Goal: Transaction & Acquisition: Book appointment/travel/reservation

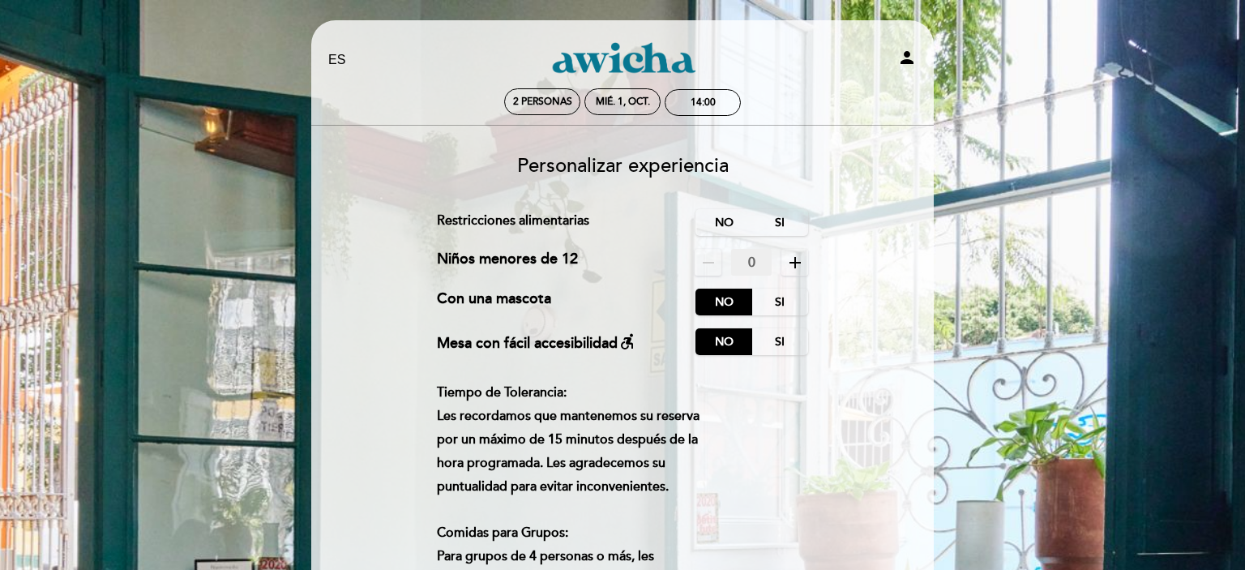
select select "es"
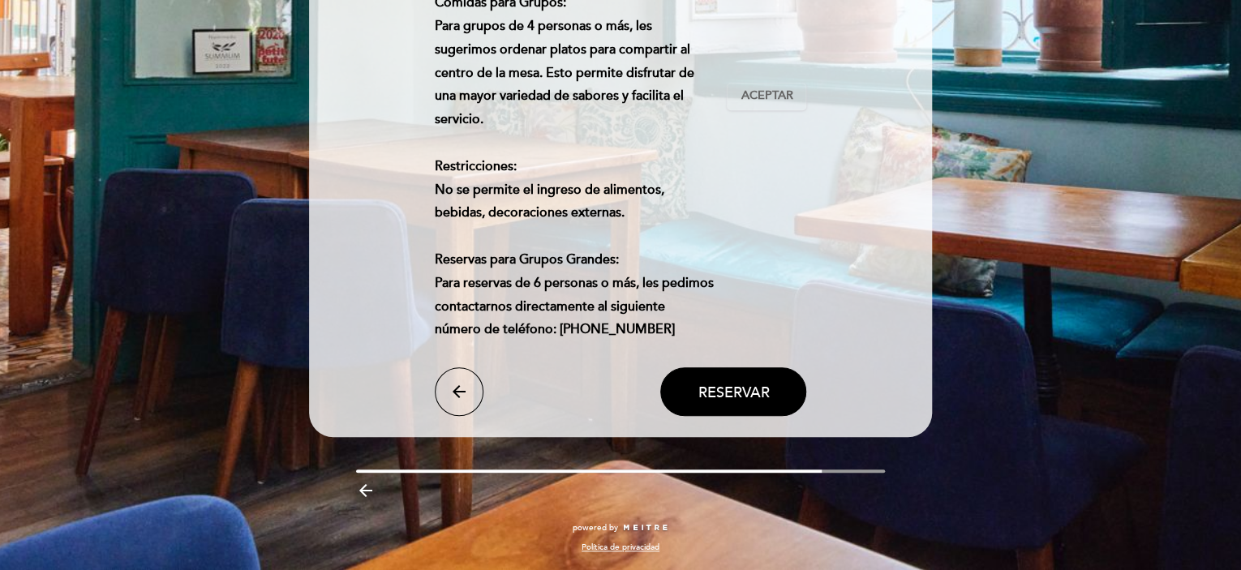
scroll to position [553, 0]
click at [708, 390] on span "Reservar" at bounding box center [732, 392] width 71 height 18
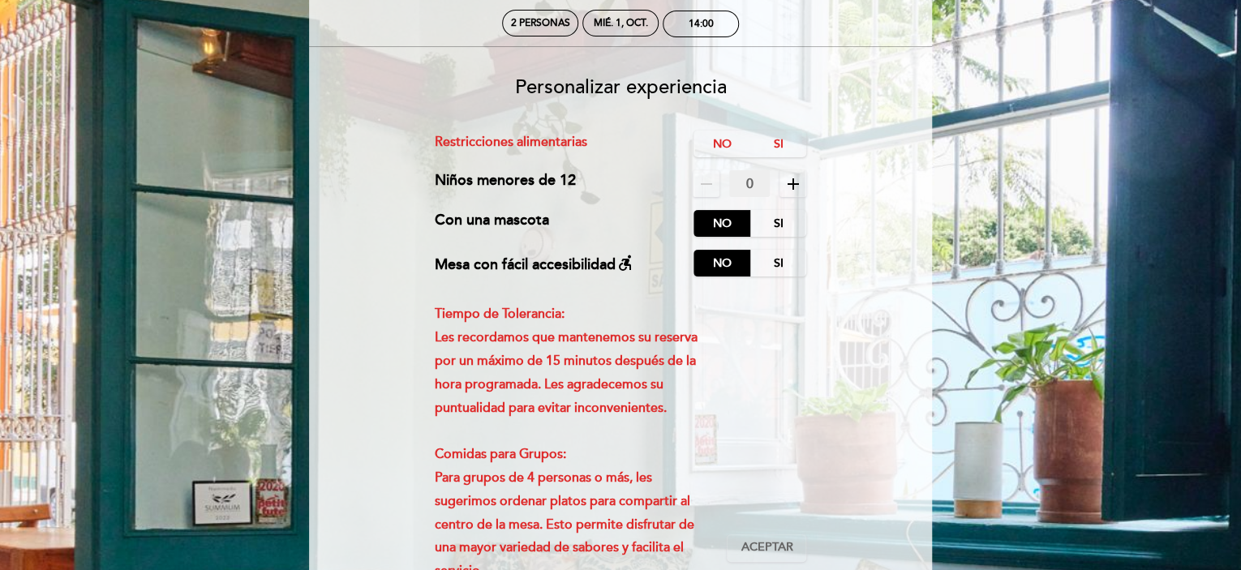
scroll to position [2, 0]
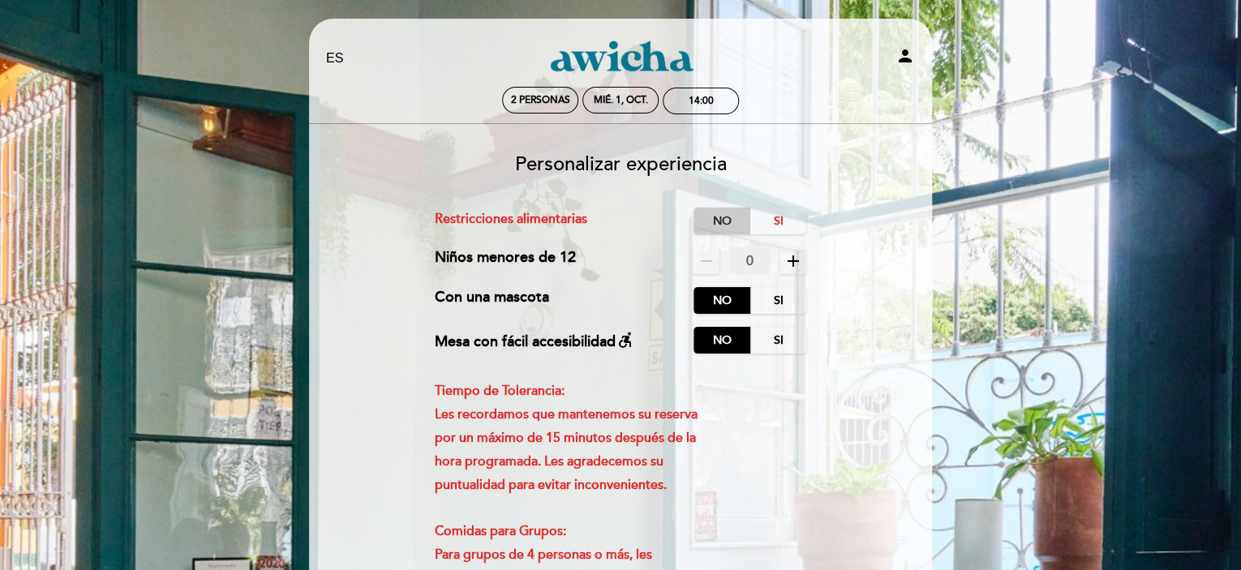
click at [715, 225] on label "No" at bounding box center [721, 221] width 57 height 27
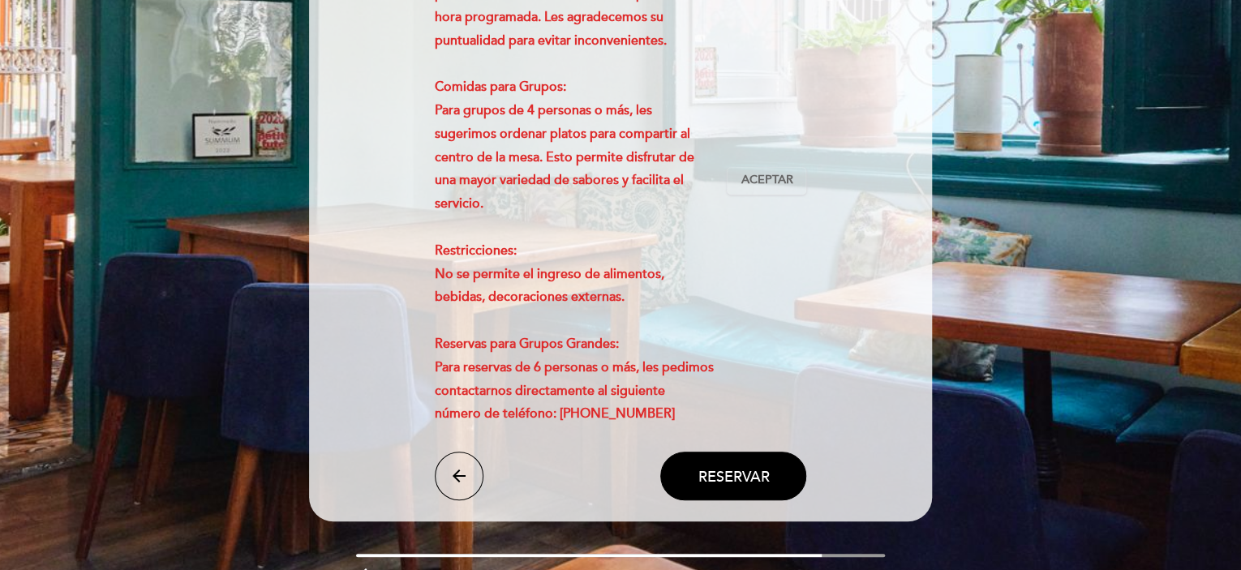
scroll to position [553, 0]
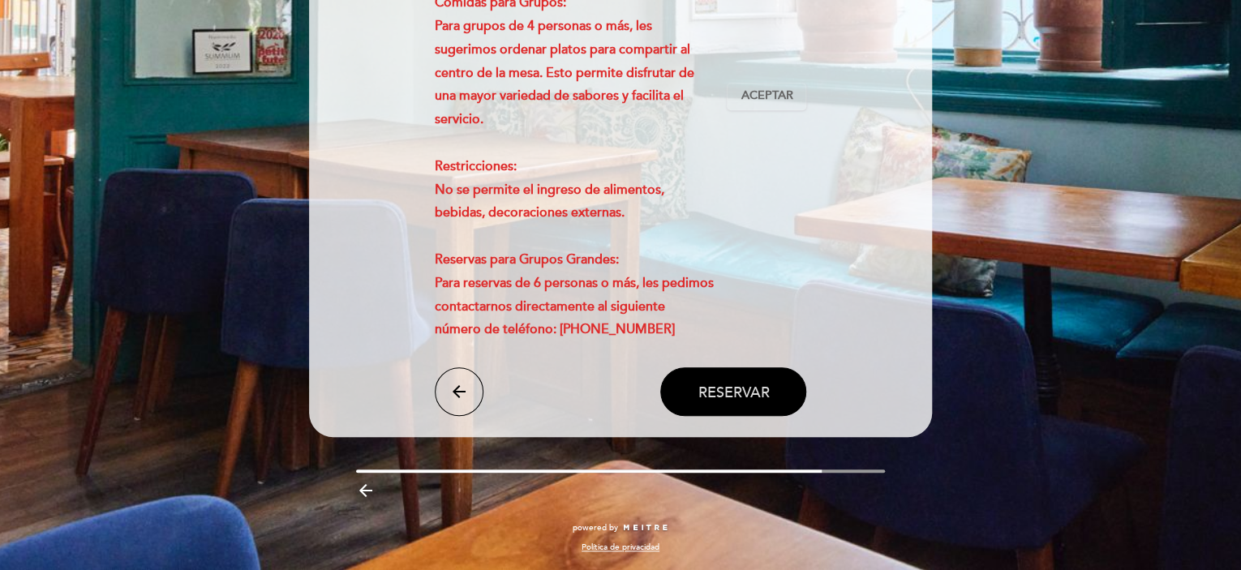
click at [746, 395] on span "Reservar" at bounding box center [732, 392] width 71 height 18
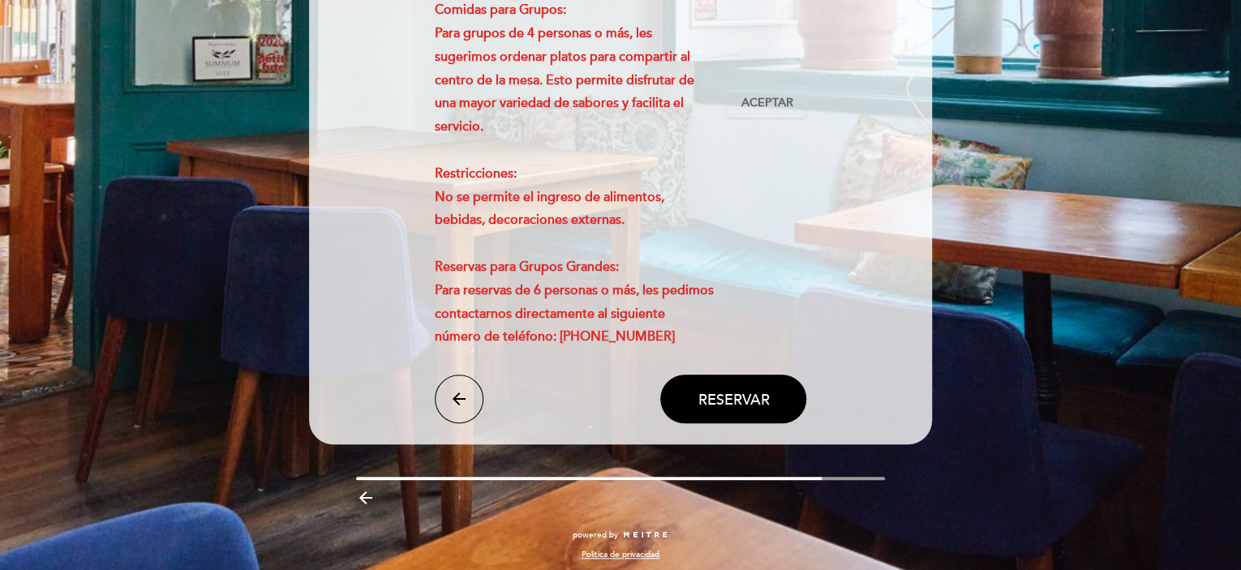
scroll to position [521, 0]
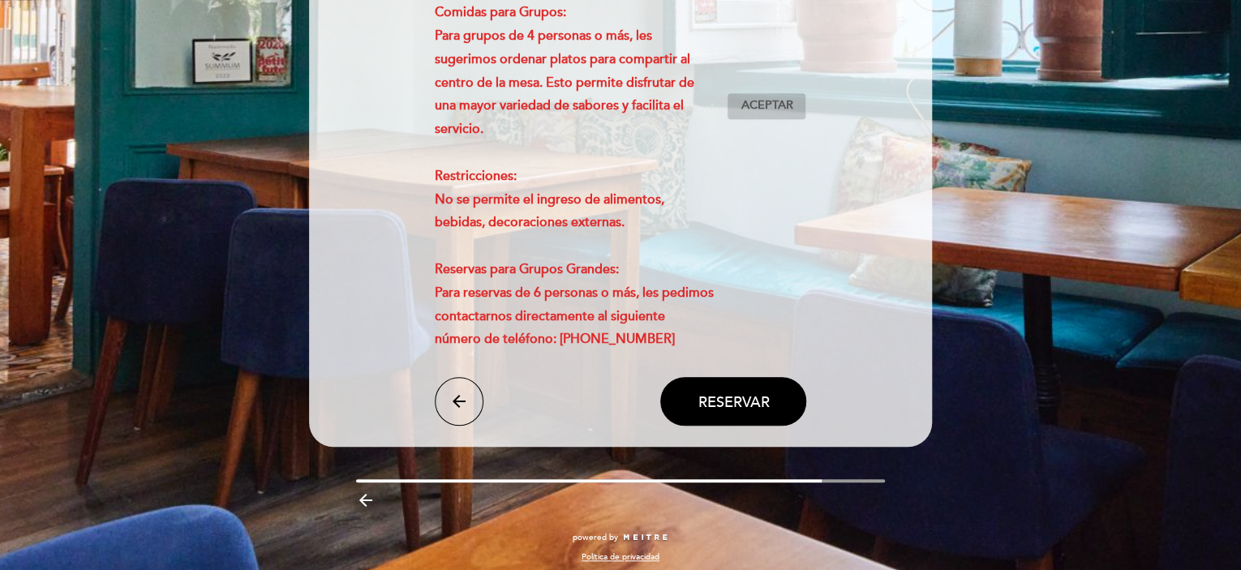
click at [767, 114] on span "Aceptar" at bounding box center [766, 105] width 52 height 17
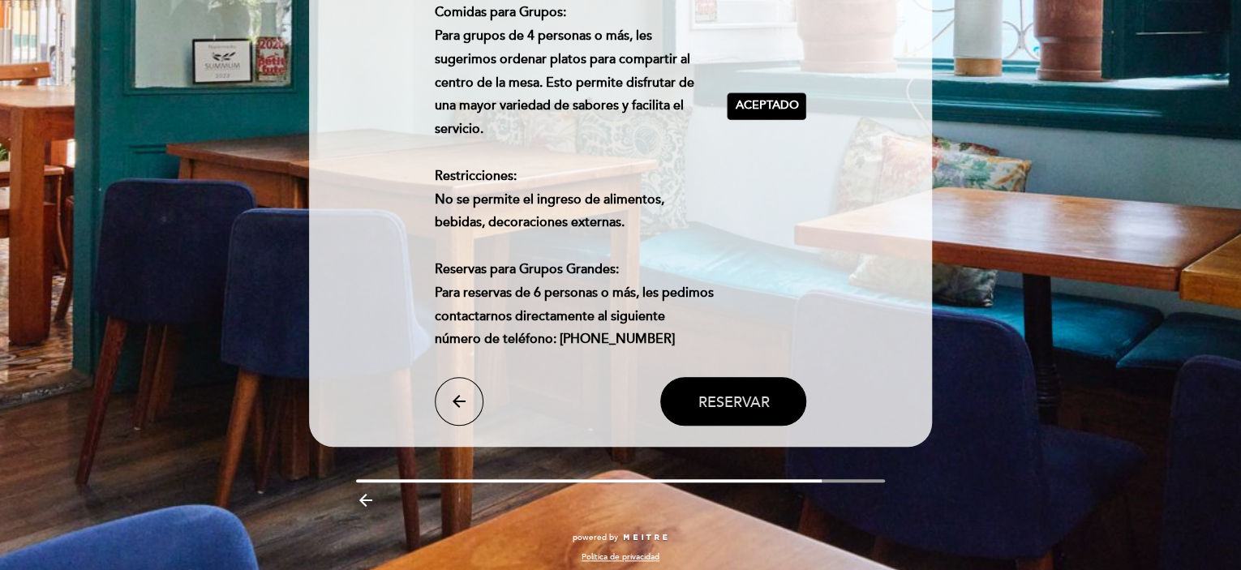
click at [736, 410] on span "Reservar" at bounding box center [732, 401] width 71 height 18
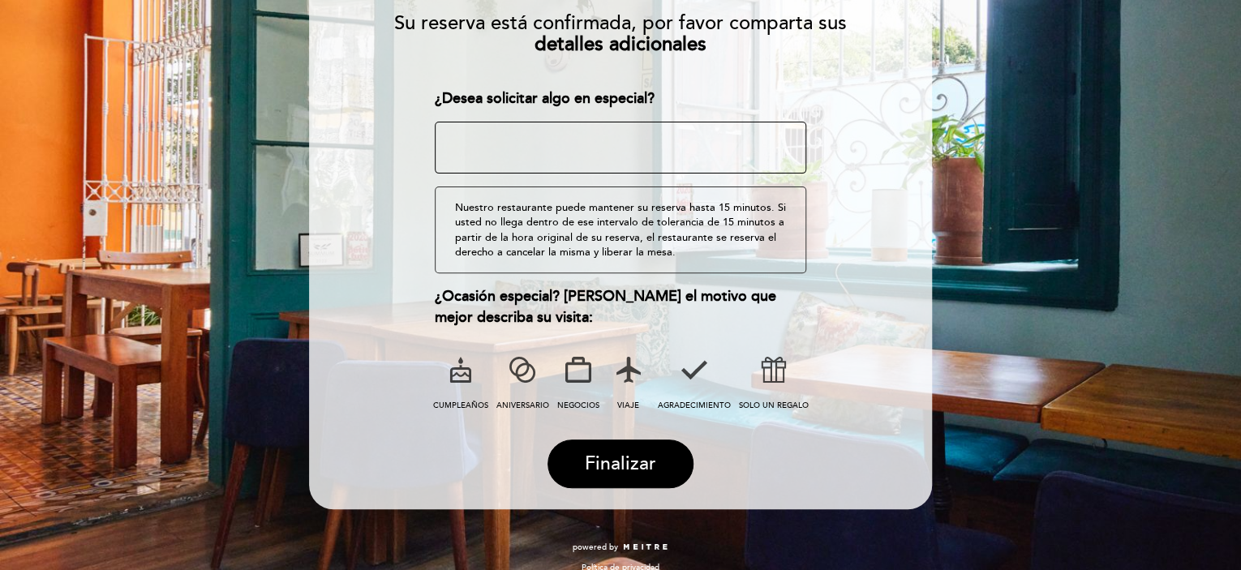
scroll to position [205, 0]
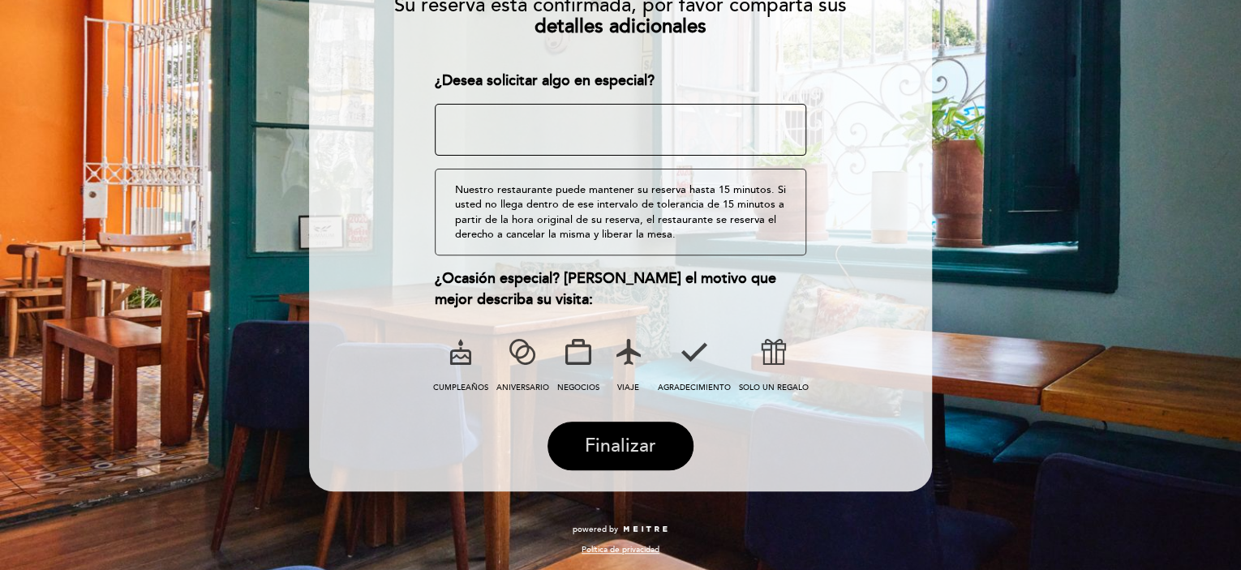
click at [630, 442] on span "Finalizar" at bounding box center [620, 446] width 71 height 23
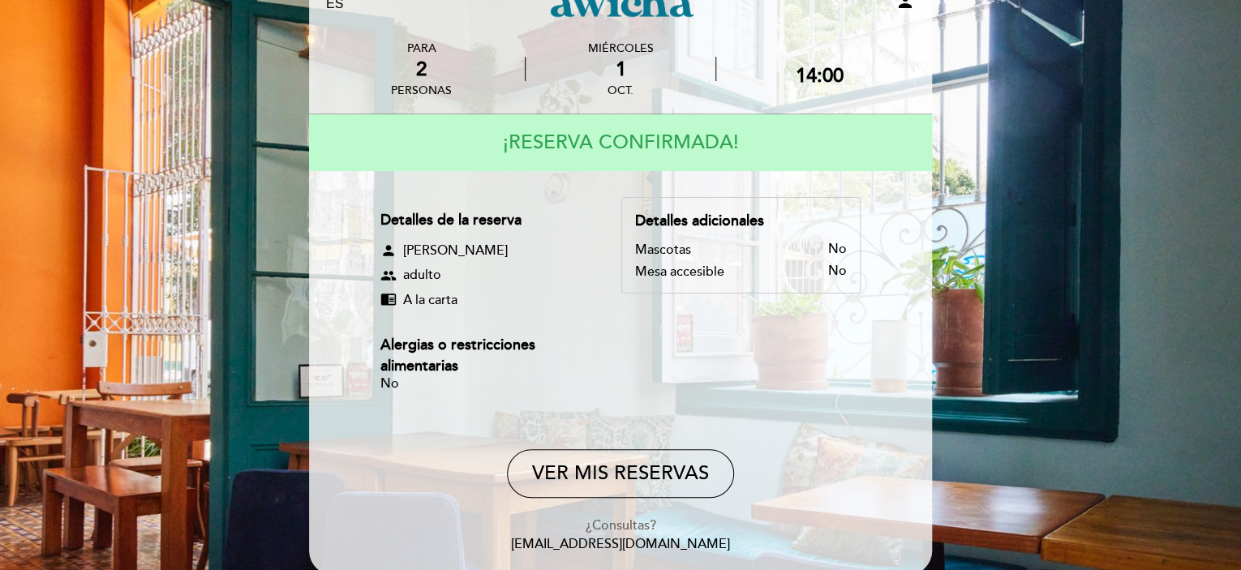
scroll to position [0, 0]
